Goal: Information Seeking & Learning: Learn about a topic

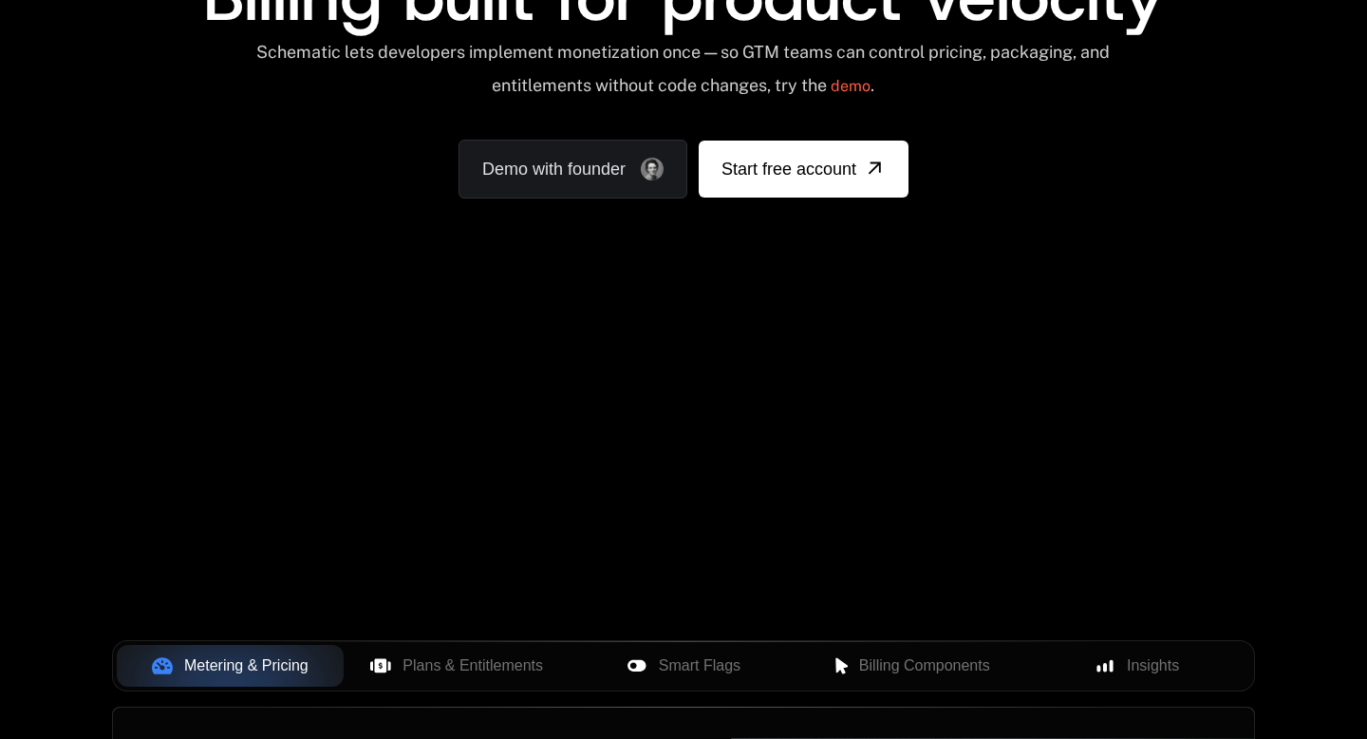
scroll to position [232, 0]
click at [494, 660] on span "Plans & Entitlements" at bounding box center [473, 666] width 141 height 23
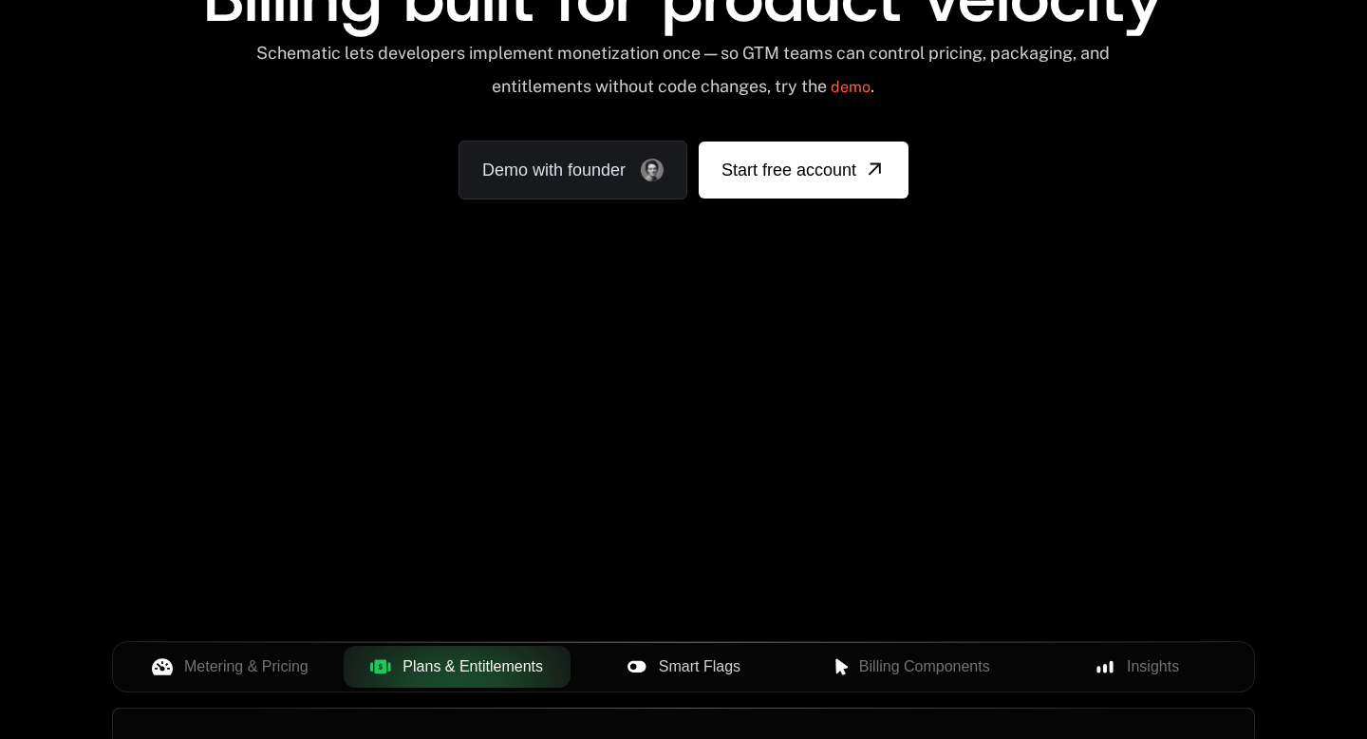
click at [664, 662] on span "Smart Flags" at bounding box center [700, 666] width 82 height 23
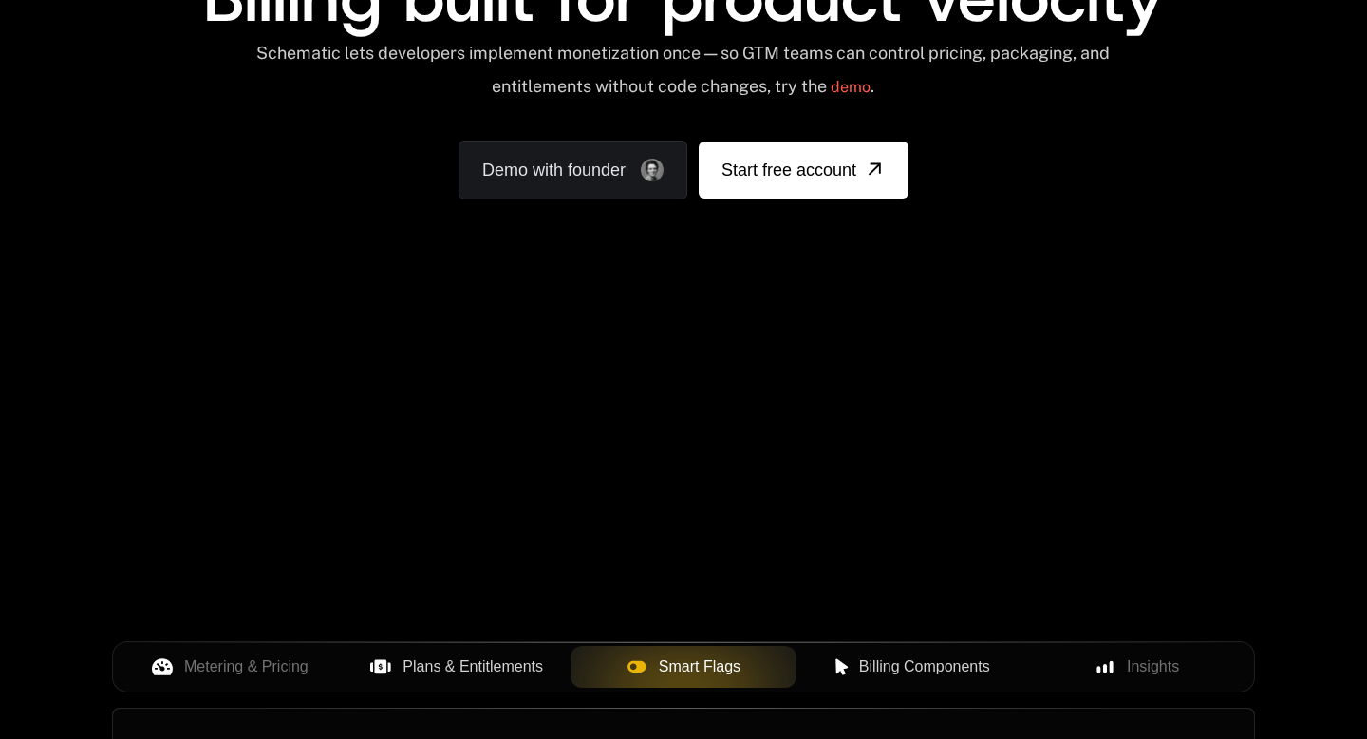
click at [835, 676] on div "Billing Components" at bounding box center [910, 666] width 197 height 23
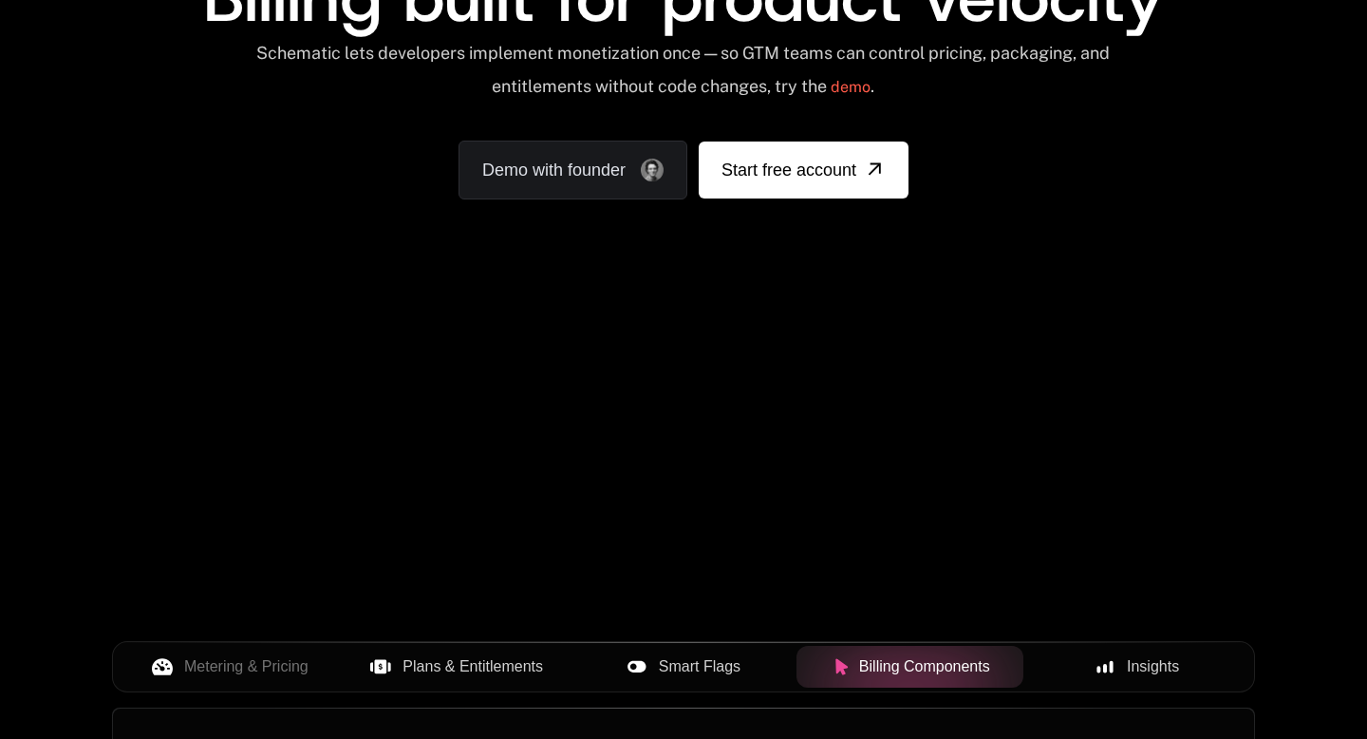
click at [1092, 674] on div "Insights" at bounding box center [1137, 666] width 197 height 23
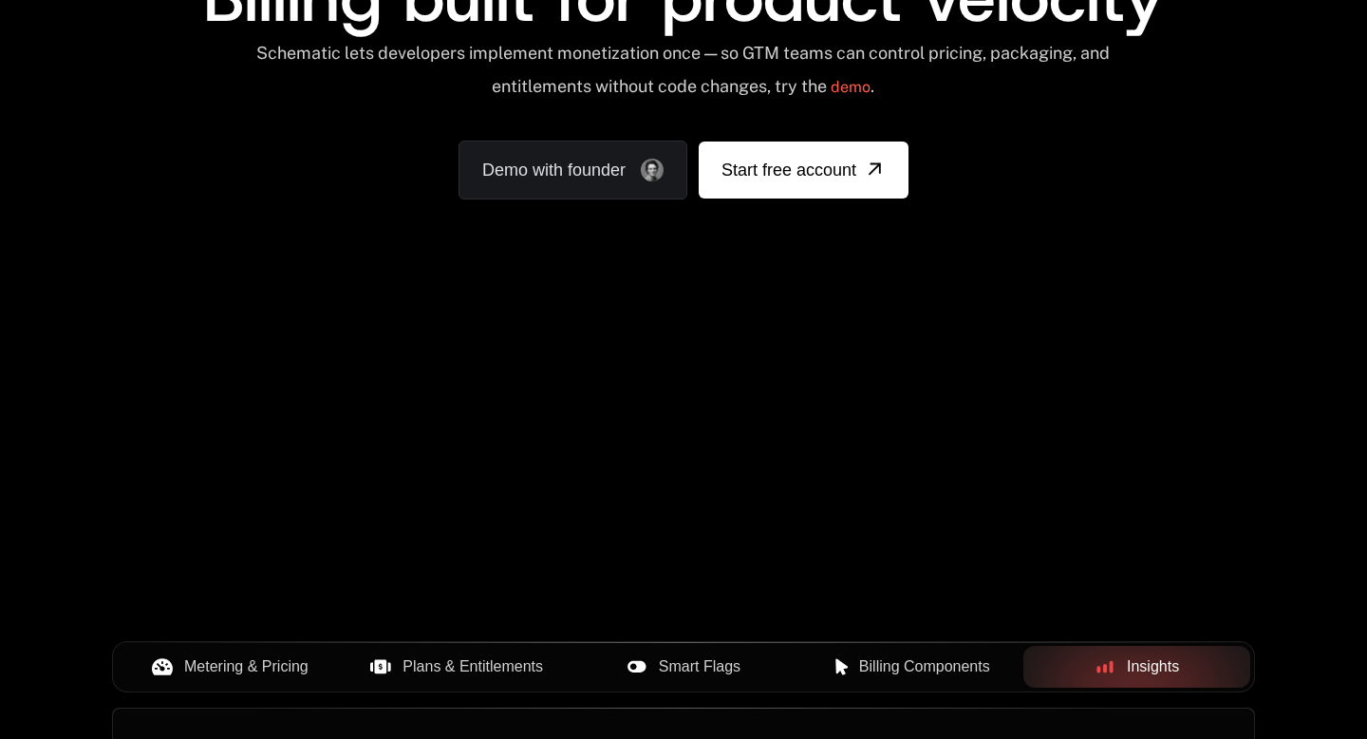
click at [273, 662] on span "Metering & Pricing" at bounding box center [246, 666] width 124 height 23
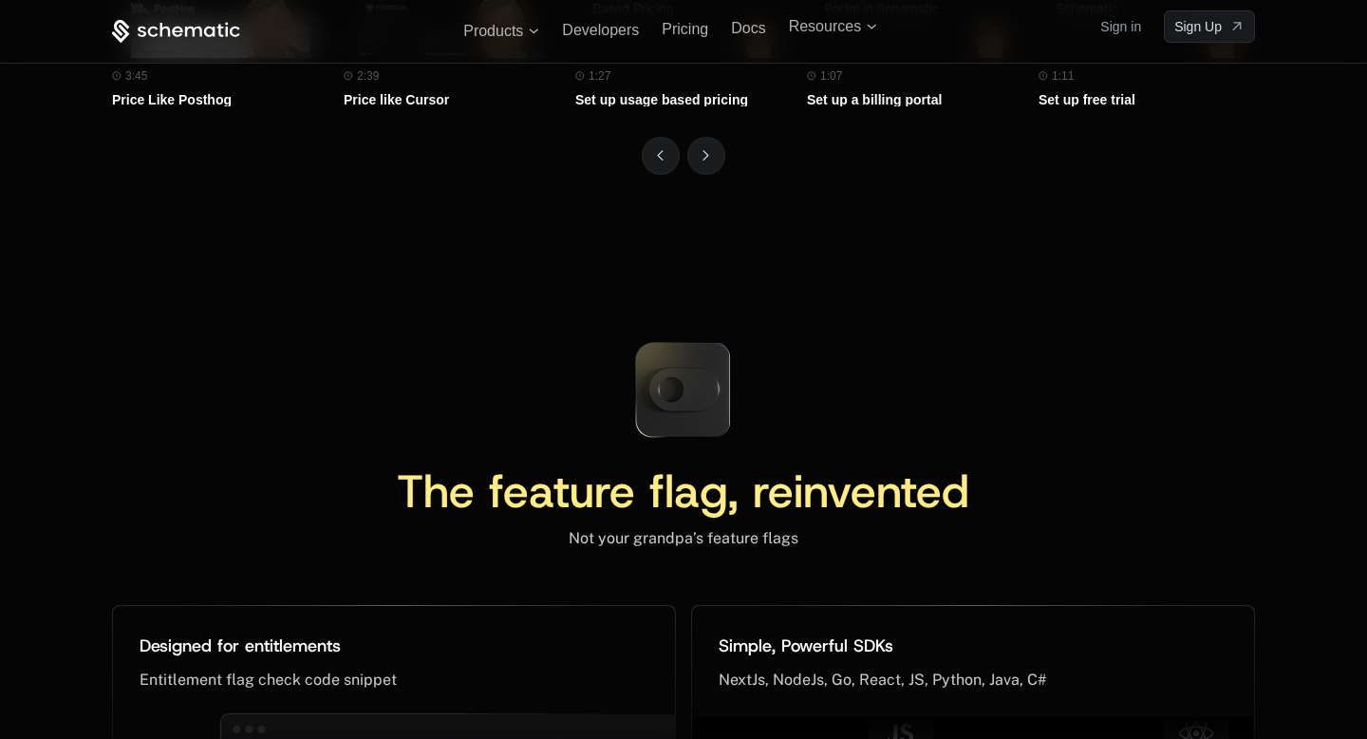
scroll to position [8658, 0]
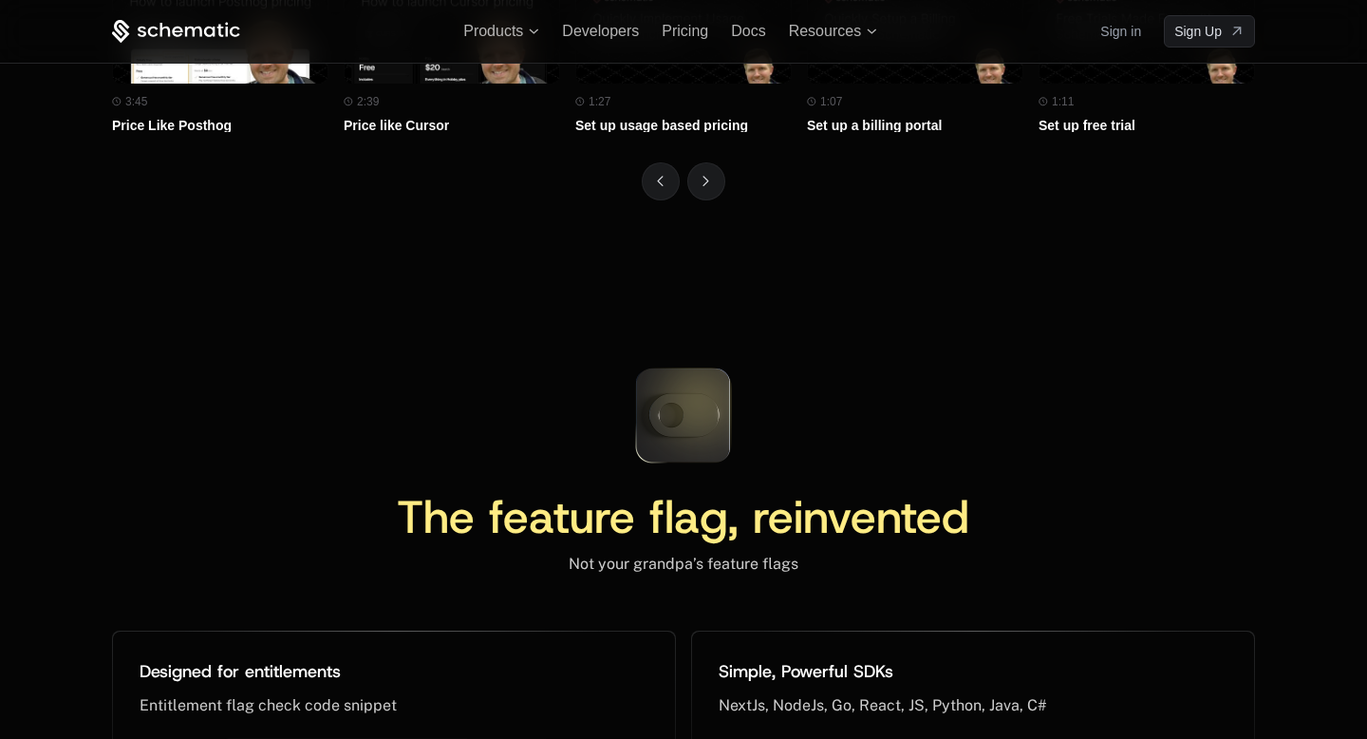
click at [701, 413] on icon at bounding box center [684, 415] width 70 height 43
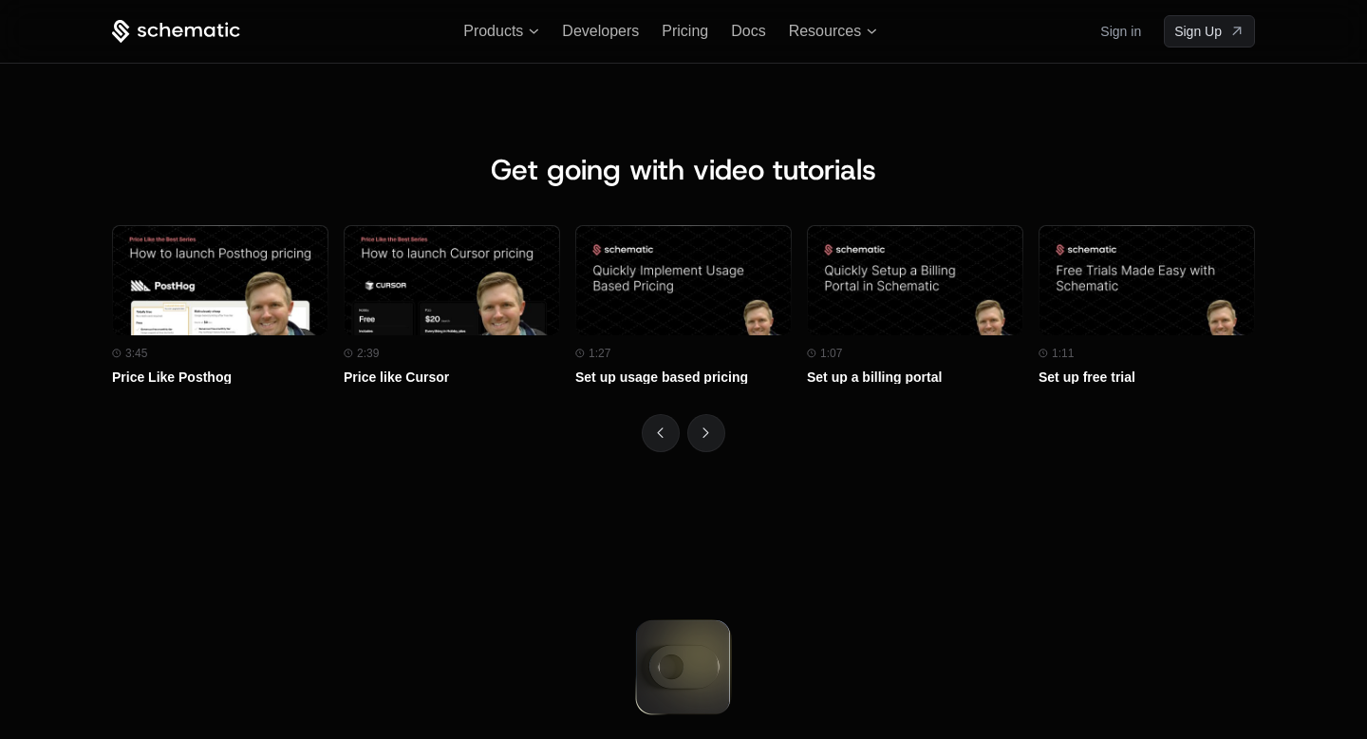
scroll to position [8384, 0]
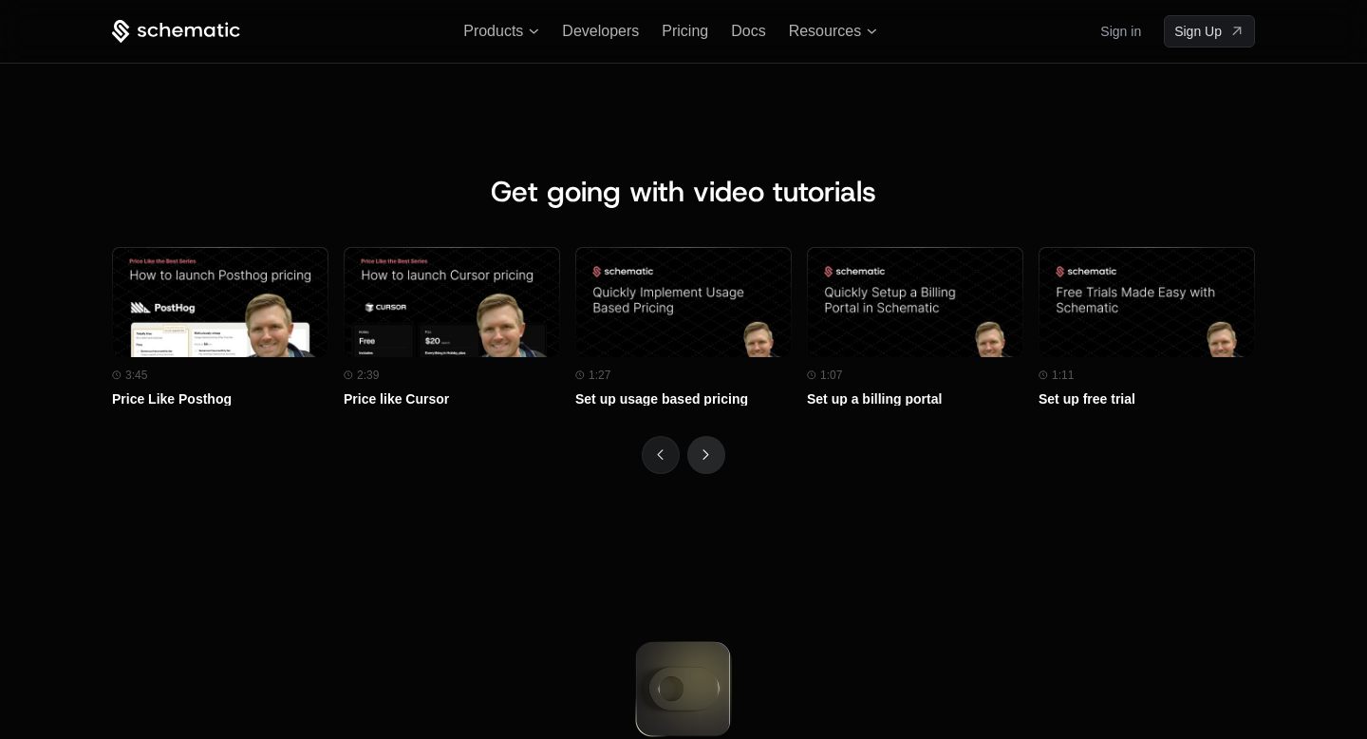
click at [714, 450] on button "Next" at bounding box center [706, 455] width 38 height 38
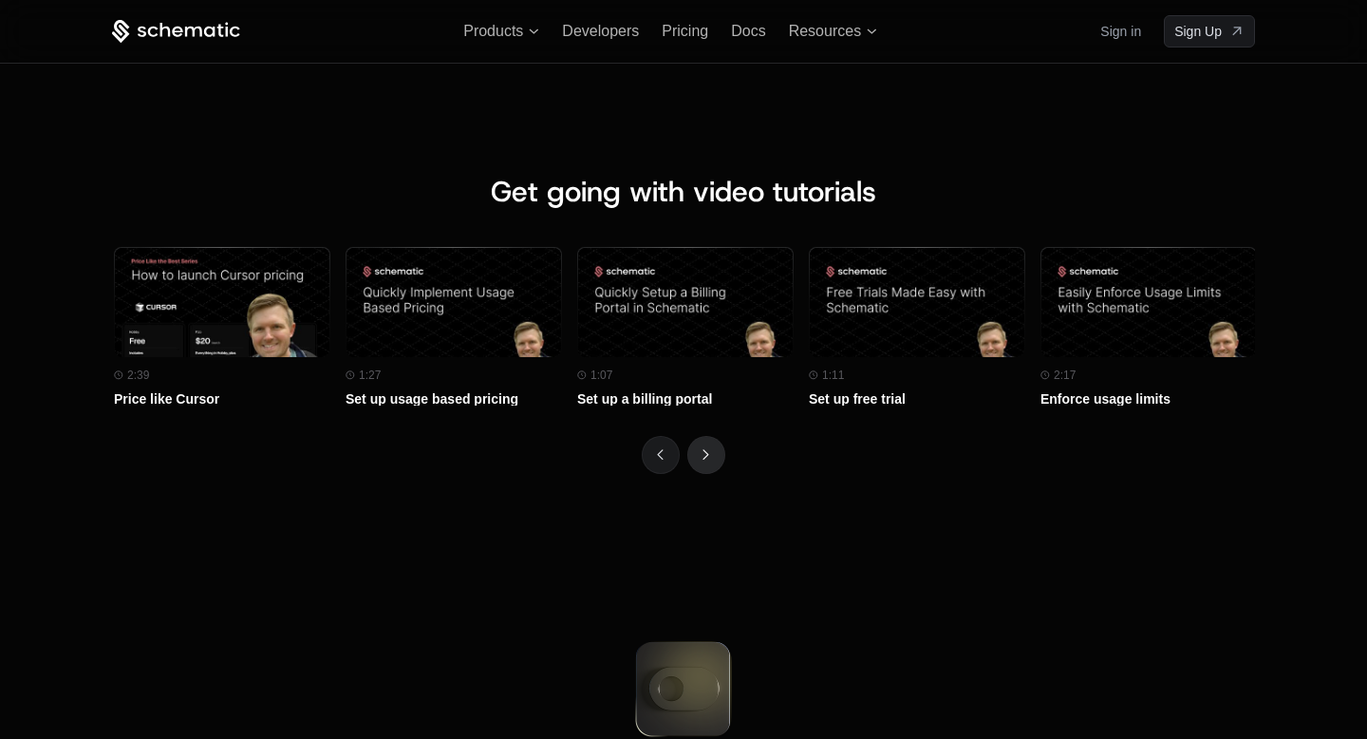
scroll to position [0, 232]
click at [678, 452] on button "Previous" at bounding box center [661, 455] width 38 height 38
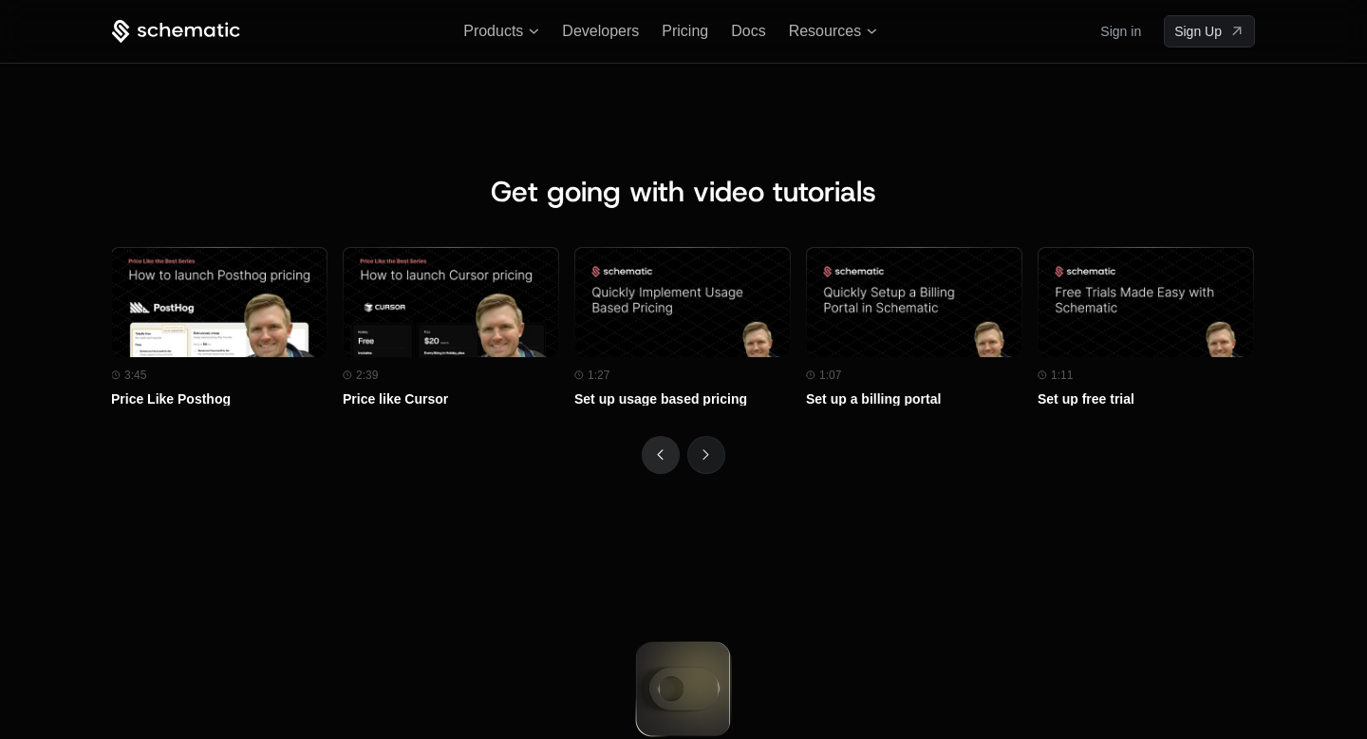
click at [678, 452] on button "Previous" at bounding box center [661, 455] width 38 height 38
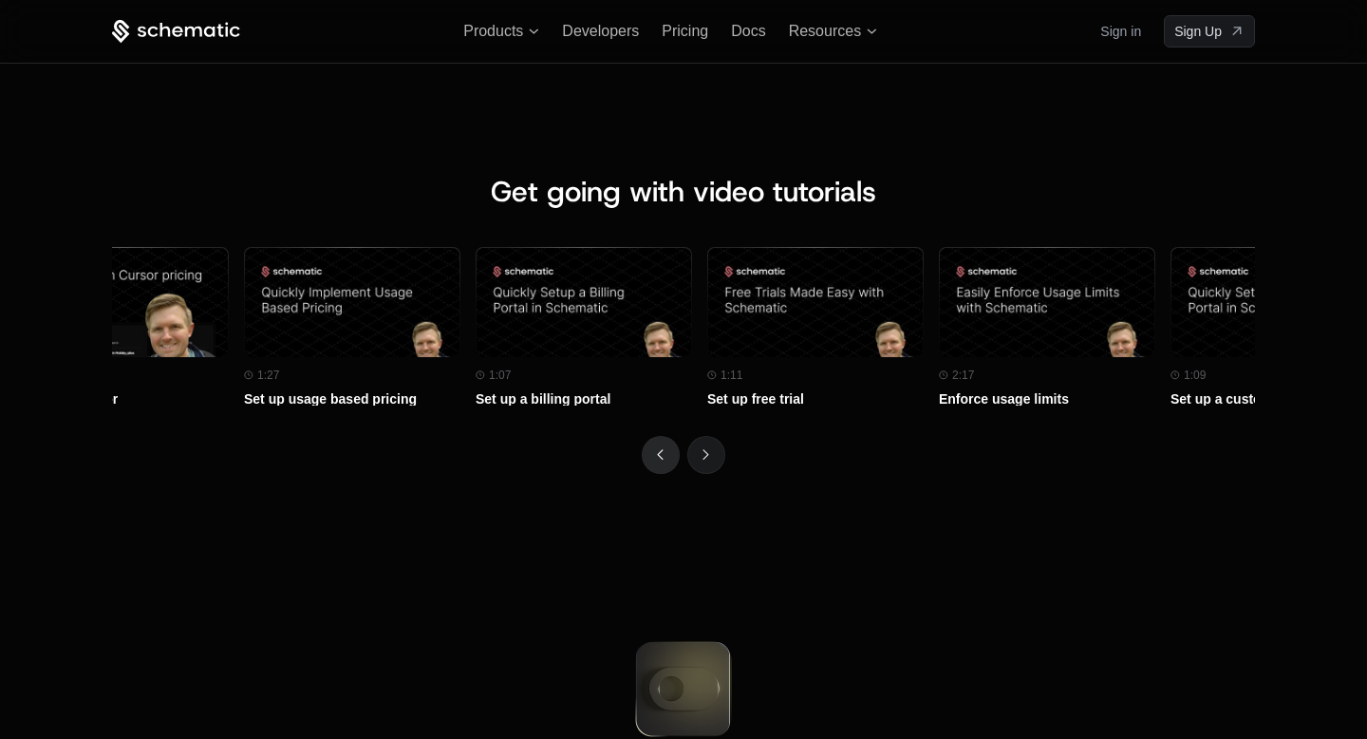
click at [678, 452] on button "Previous" at bounding box center [661, 455] width 38 height 38
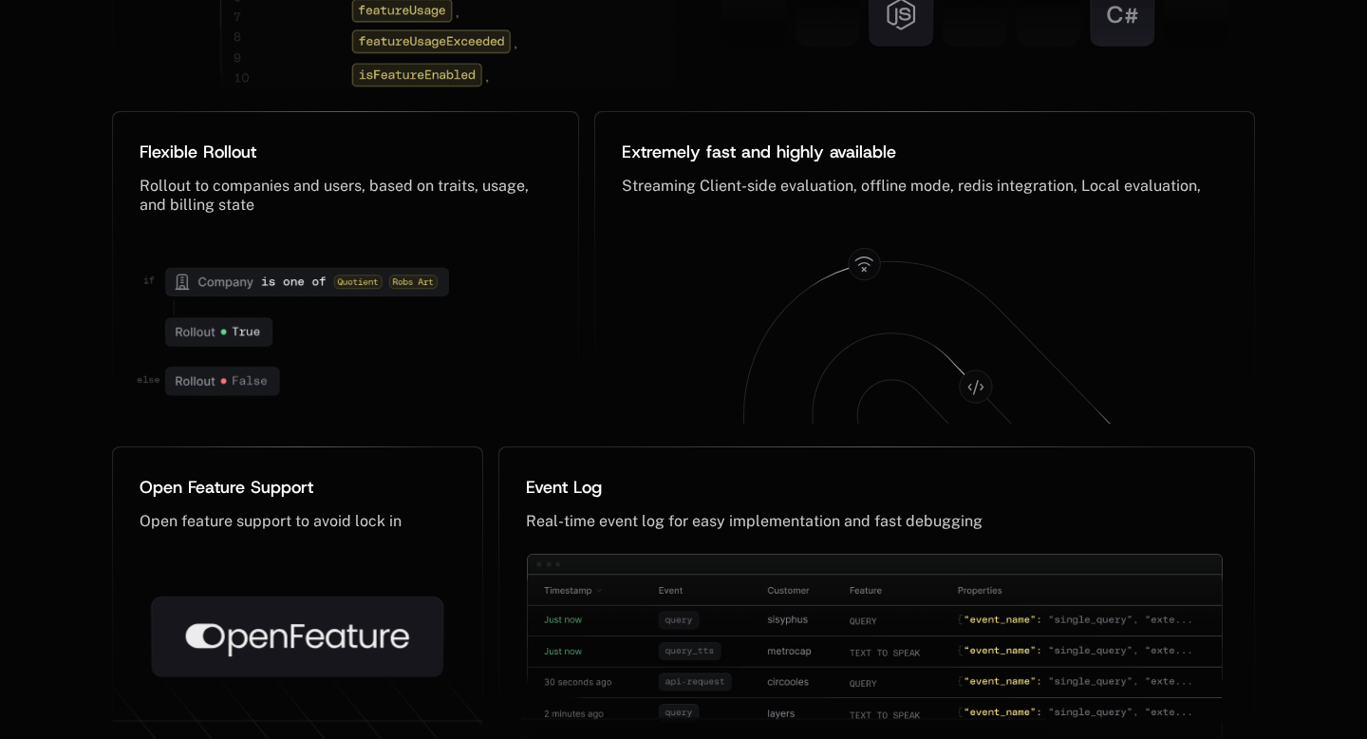
scroll to position [9544, 0]
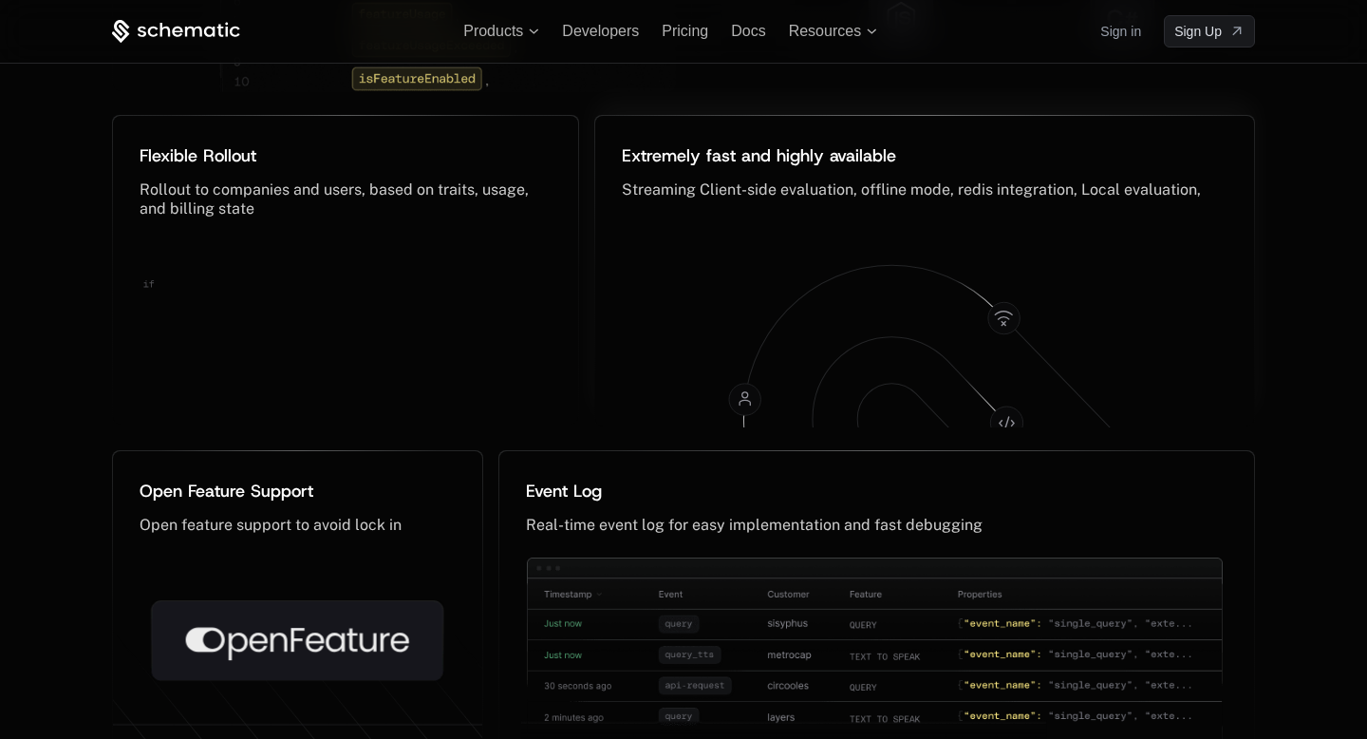
click at [1003, 412] on icon at bounding box center [1006, 422] width 32 height 32
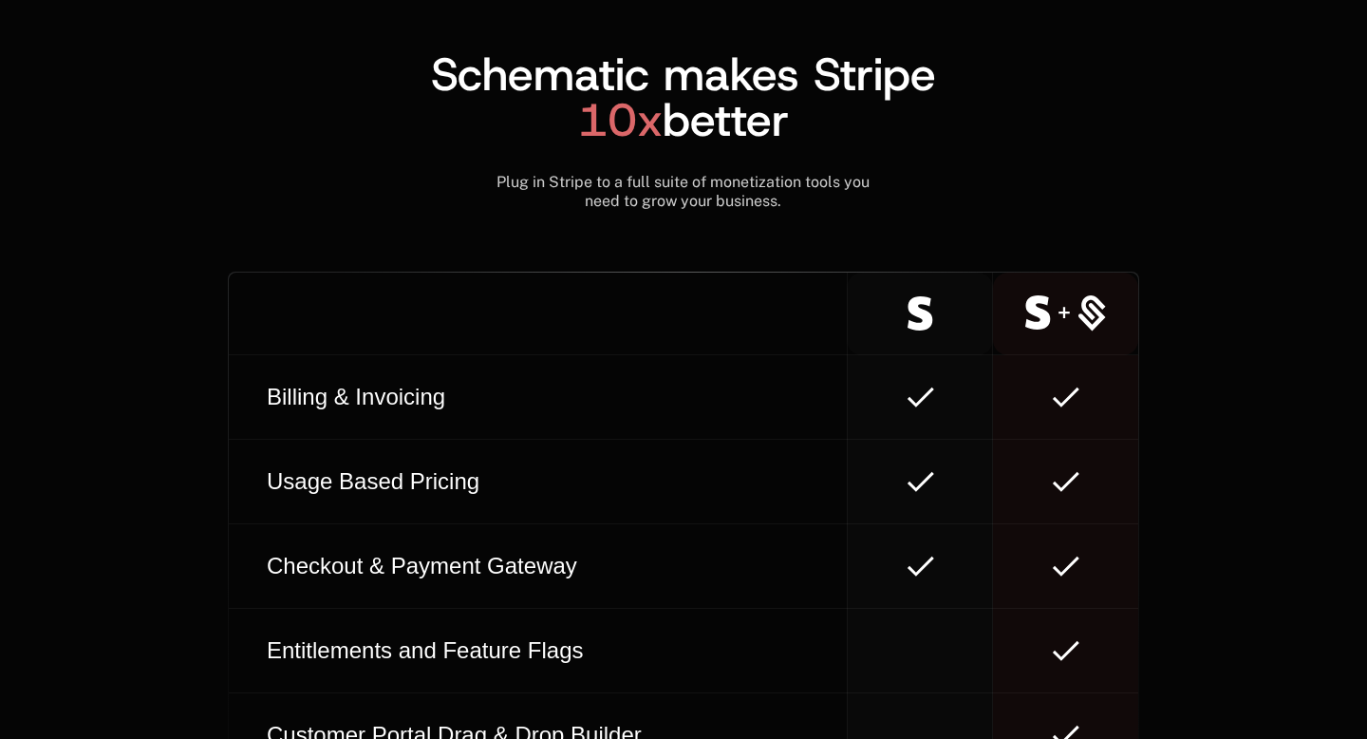
scroll to position [10679, 0]
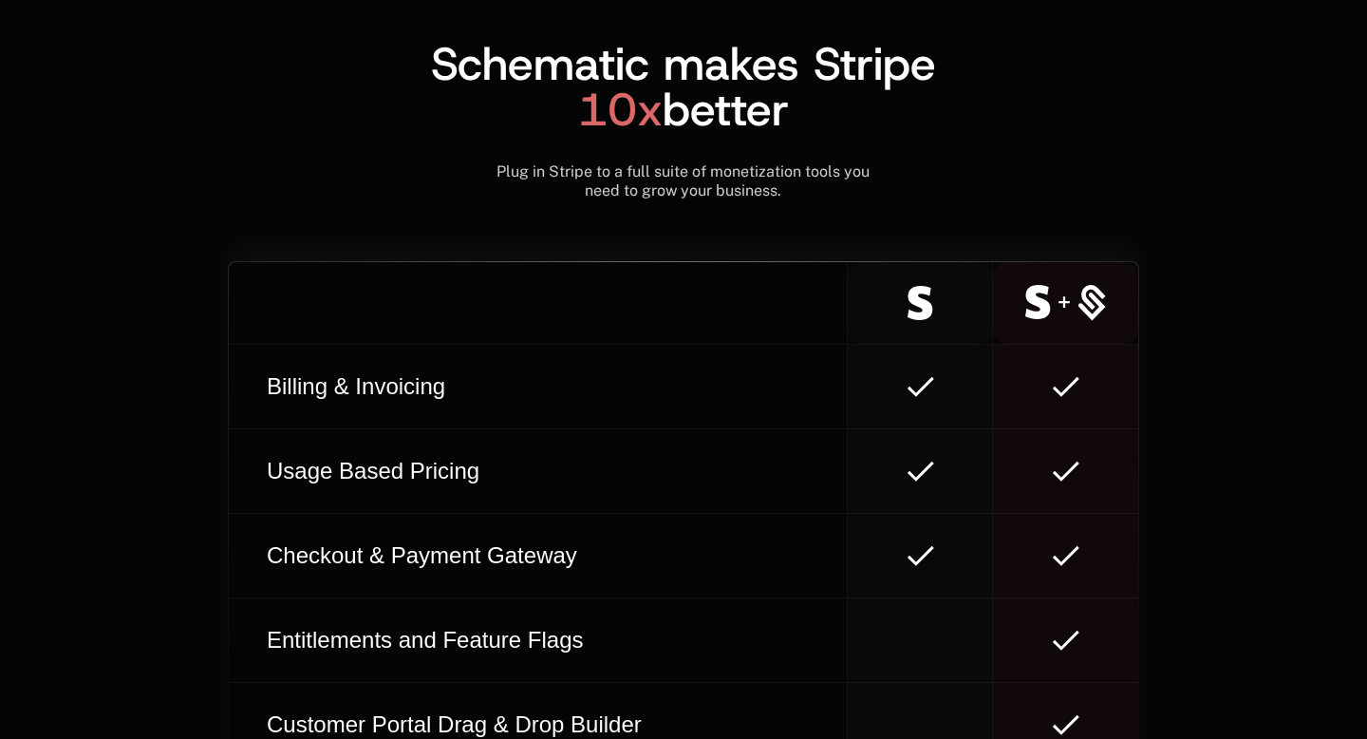
click at [935, 376] on td at bounding box center [919, 387] width 145 height 85
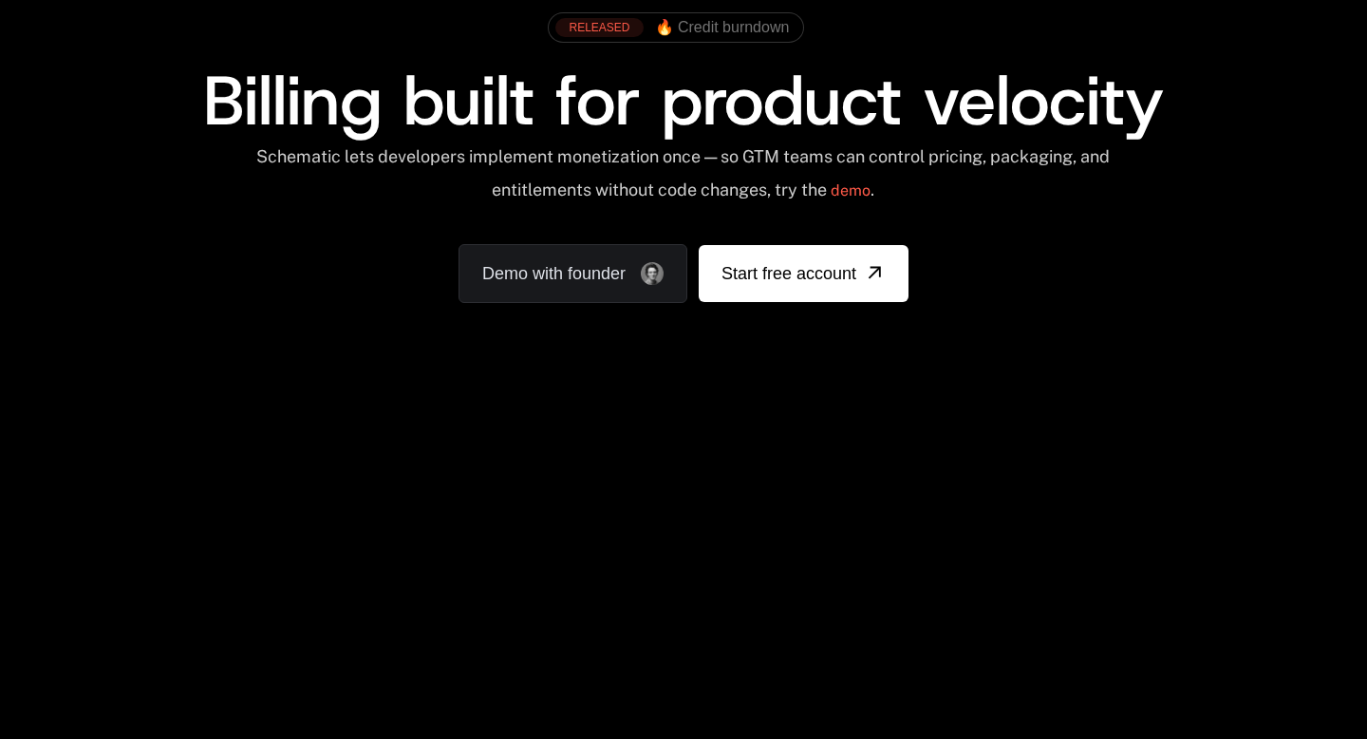
scroll to position [156, 0]
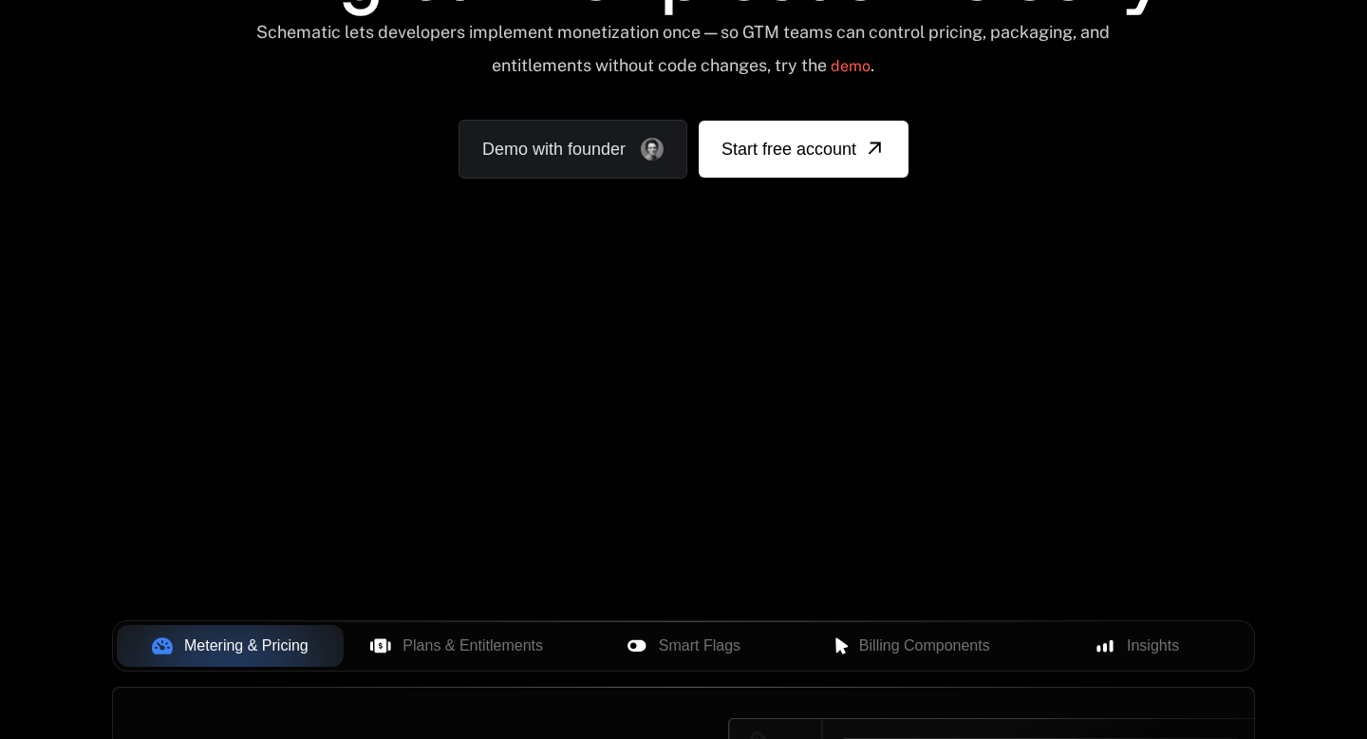
scroll to position [251, 0]
